Goal: Transaction & Acquisition: Subscribe to service/newsletter

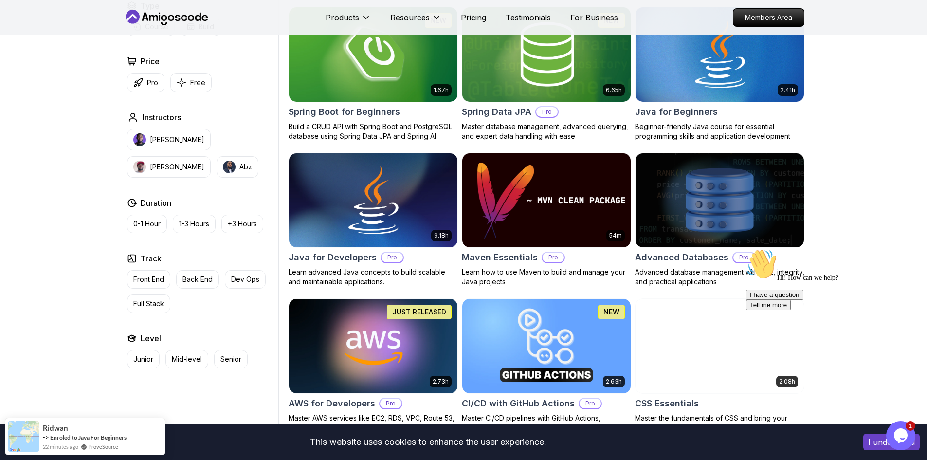
scroll to position [584, 0]
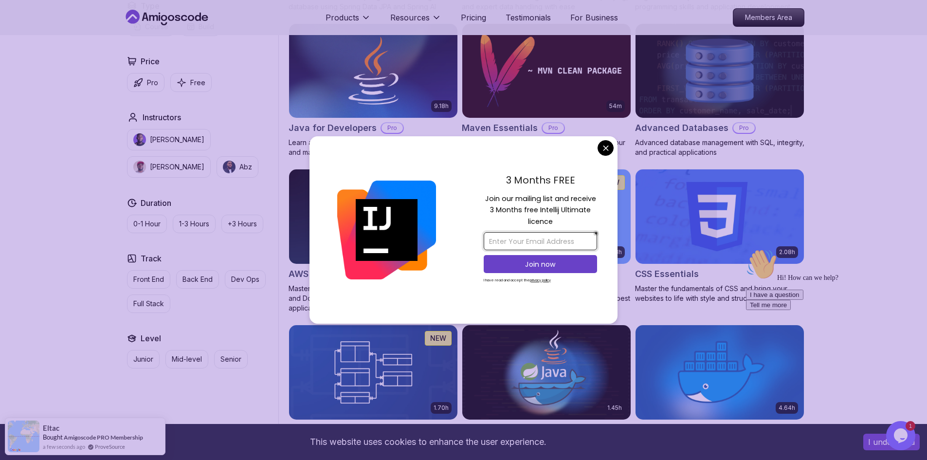
click at [545, 245] on input "email" at bounding box center [539, 241] width 113 height 18
type input "[DOMAIN_NAME][EMAIL_ADDRESS][DOMAIN_NAME]"
click at [543, 263] on p "Join now" at bounding box center [540, 264] width 92 height 10
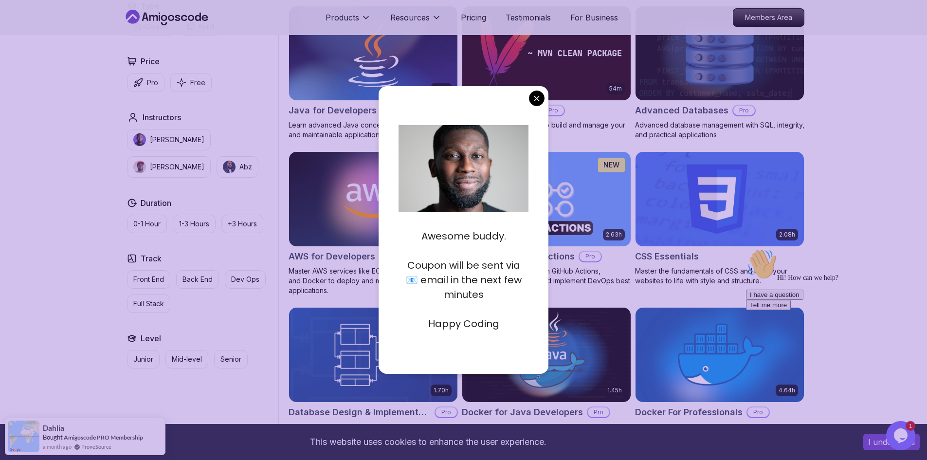
scroll to position [584, 0]
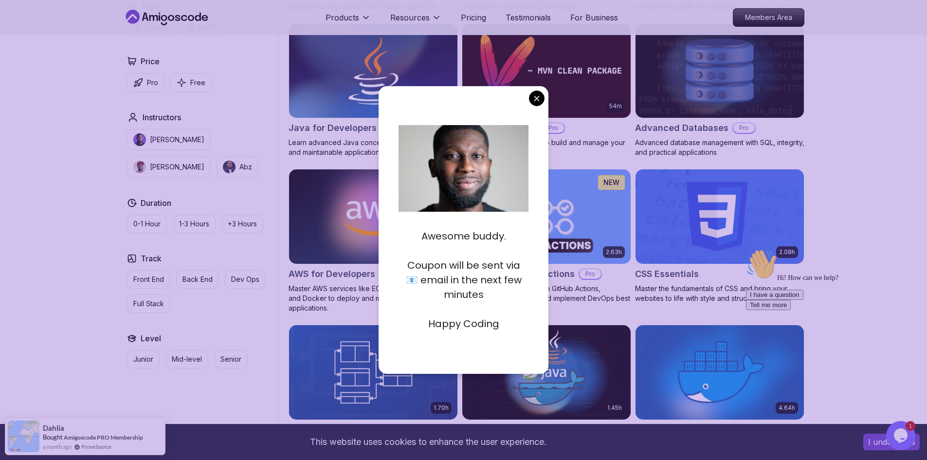
click at [813, 284] on div "Hi! How can we help? I have a question Tell me more" at bounding box center [833, 279] width 175 height 61
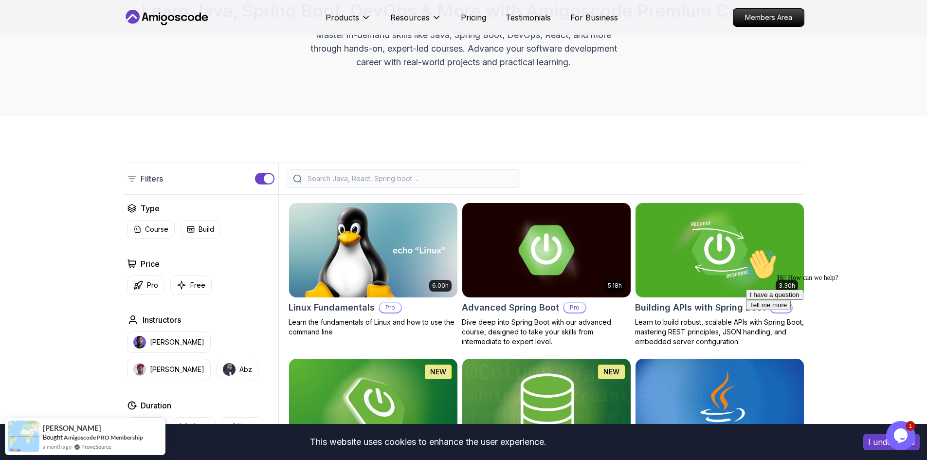
scroll to position [97, 0]
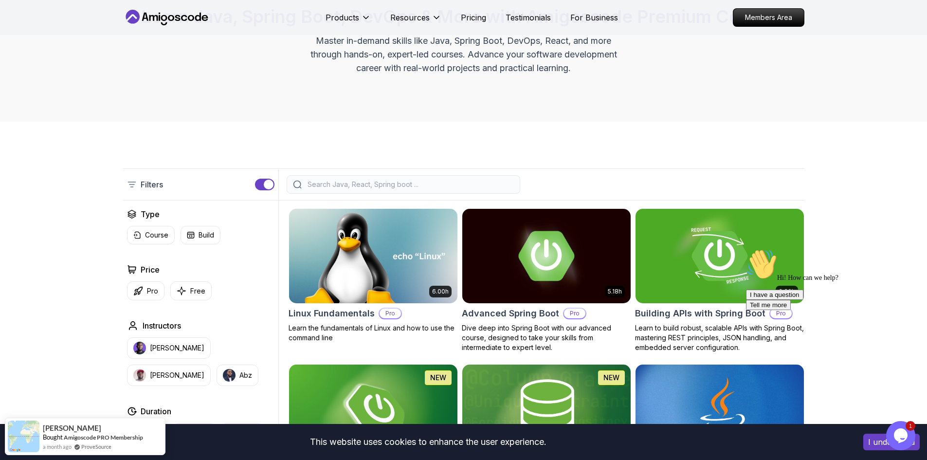
click at [901, 426] on button "Opens Chat This icon Opens the chat window." at bounding box center [900, 435] width 29 height 29
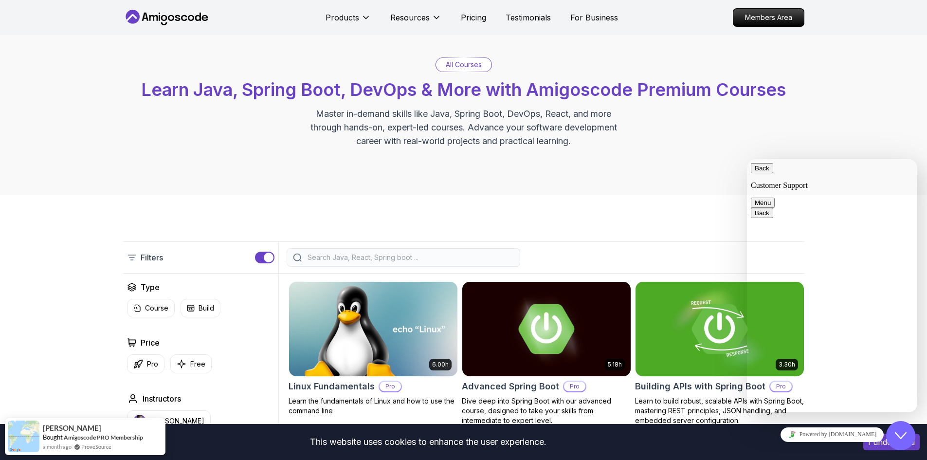
scroll to position [0, 0]
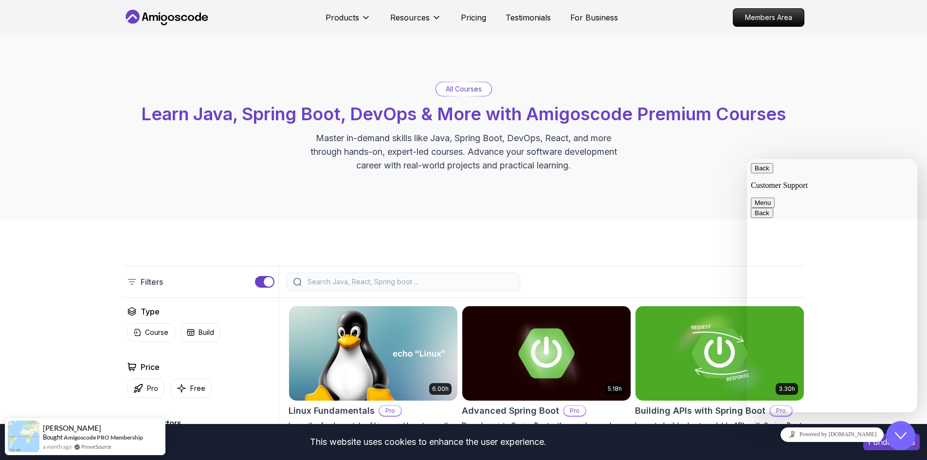
click at [404, 125] on div "All Courses Learn Java, Spring Boot, DevOps & More with Amigoscode Premium Cour…" at bounding box center [463, 127] width 681 height 90
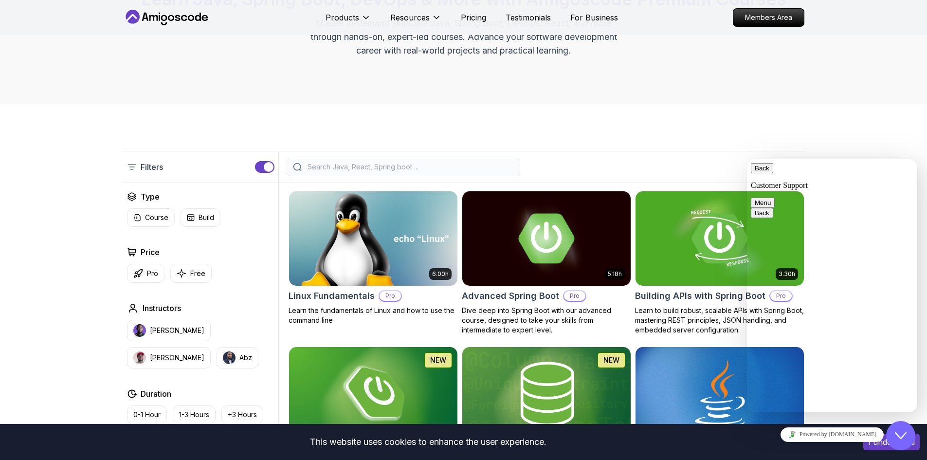
scroll to position [146, 0]
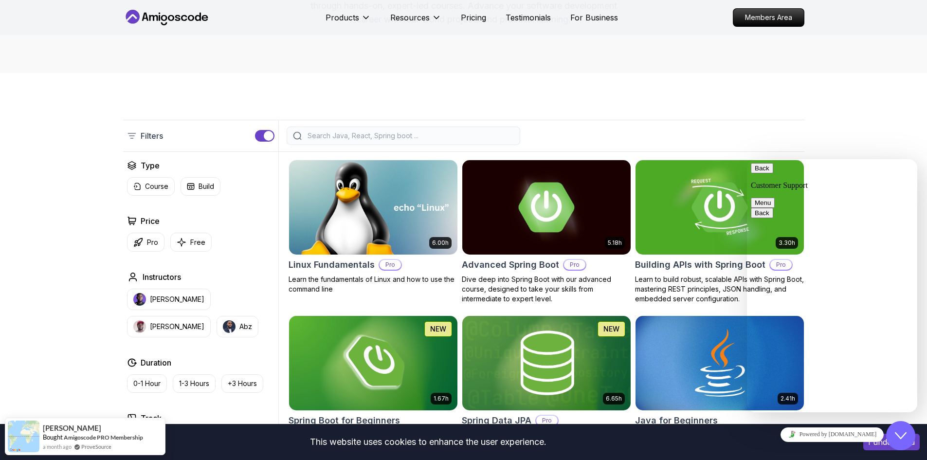
click at [389, 264] on p "Pro" at bounding box center [389, 265] width 21 height 10
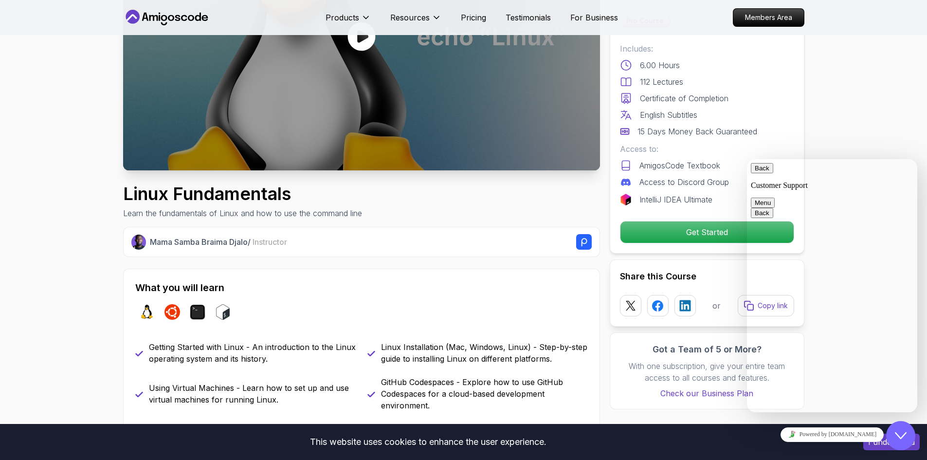
scroll to position [195, 0]
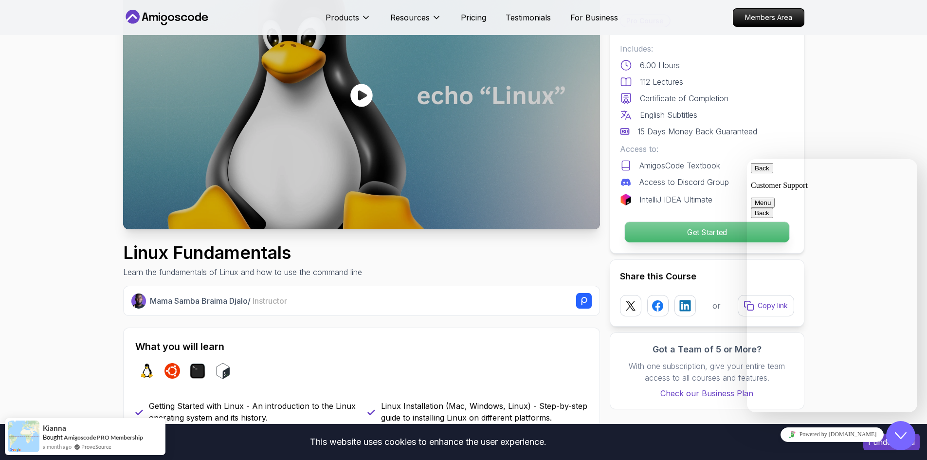
click at [668, 231] on p "Get Started" at bounding box center [706, 232] width 164 height 20
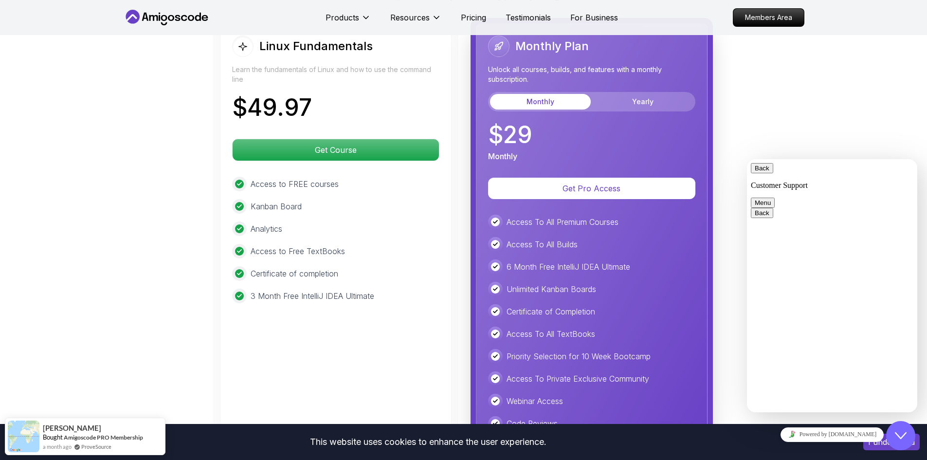
scroll to position [2039, 0]
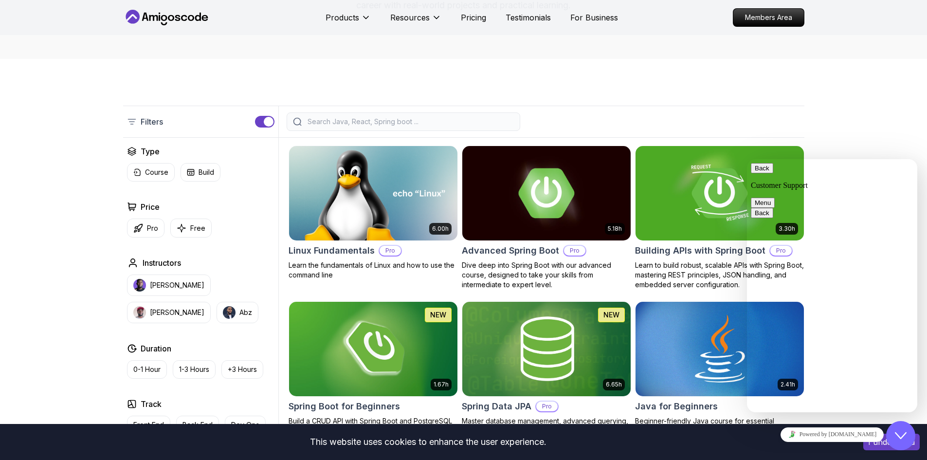
scroll to position [146, 0]
